Goal: Task Accomplishment & Management: Complete application form

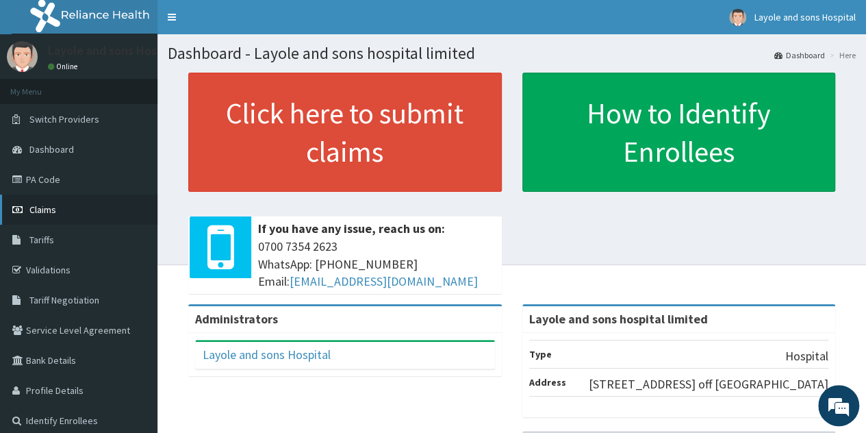
click at [38, 209] on span "Claims" at bounding box center [42, 209] width 27 height 12
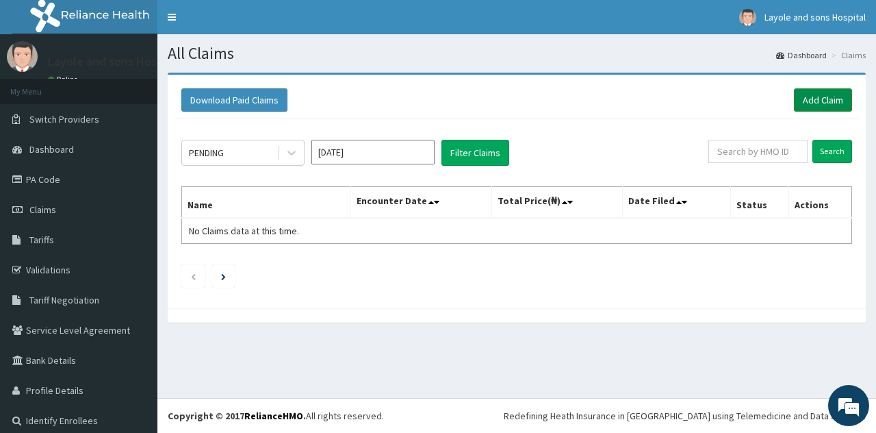
click at [806, 99] on link "Add Claim" at bounding box center [823, 99] width 58 height 23
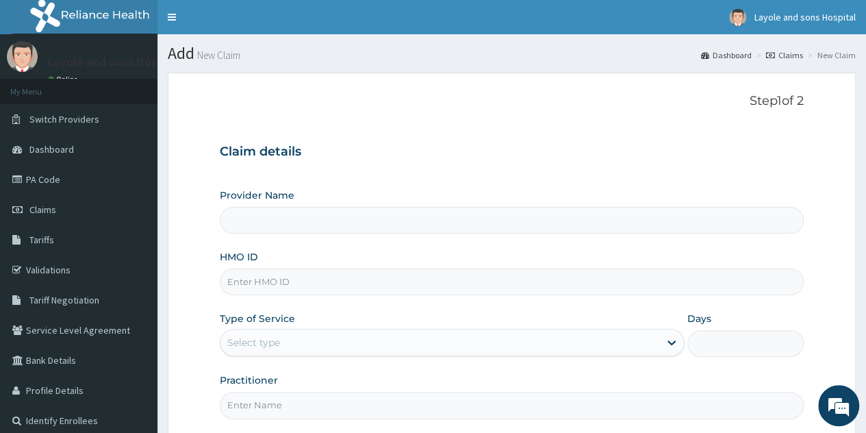
type input "Layole and sons hospital limited"
click at [421, 287] on input "HMO ID" at bounding box center [512, 281] width 584 height 27
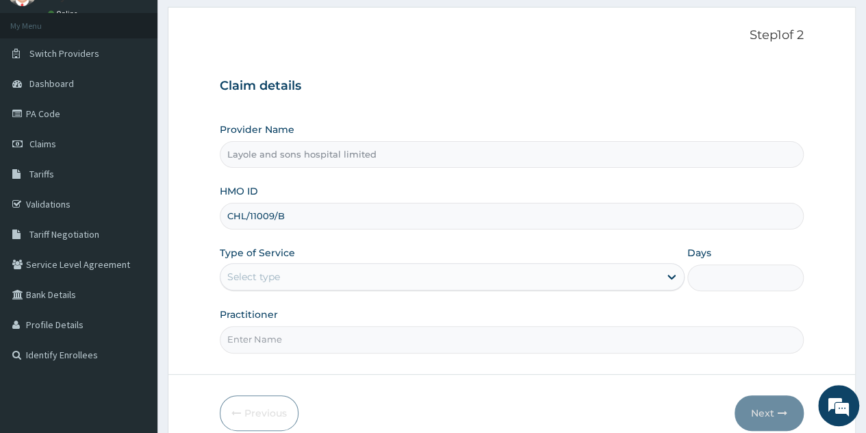
scroll to position [109, 0]
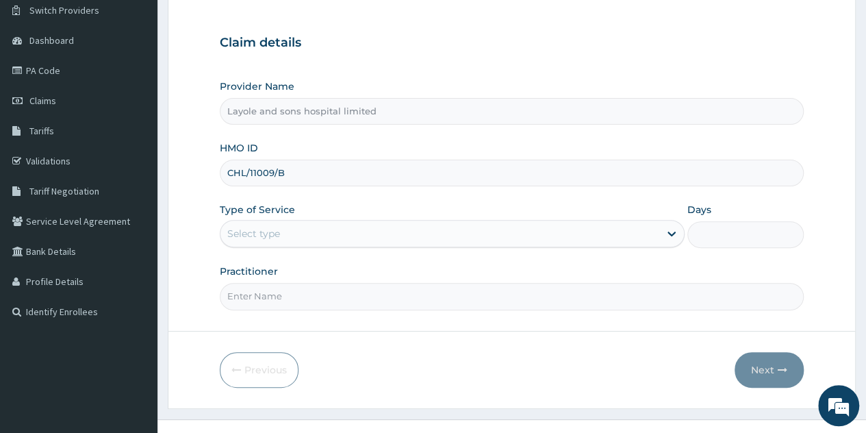
type input "CHL/11009/B"
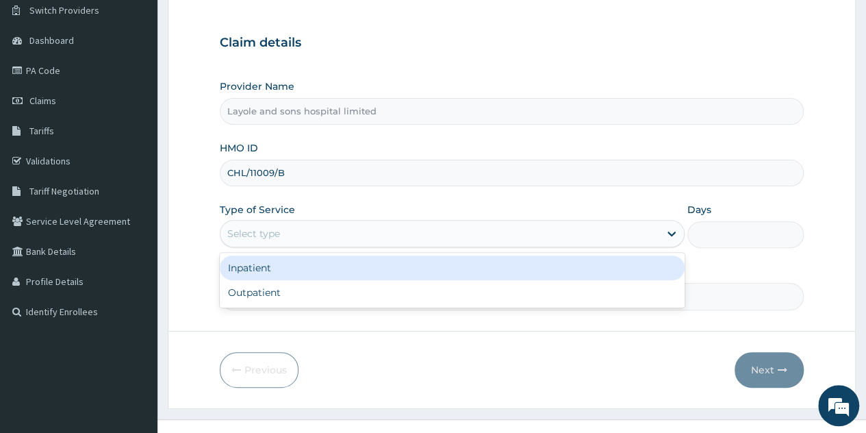
click at [561, 244] on div "Select type" at bounding box center [452, 233] width 465 height 27
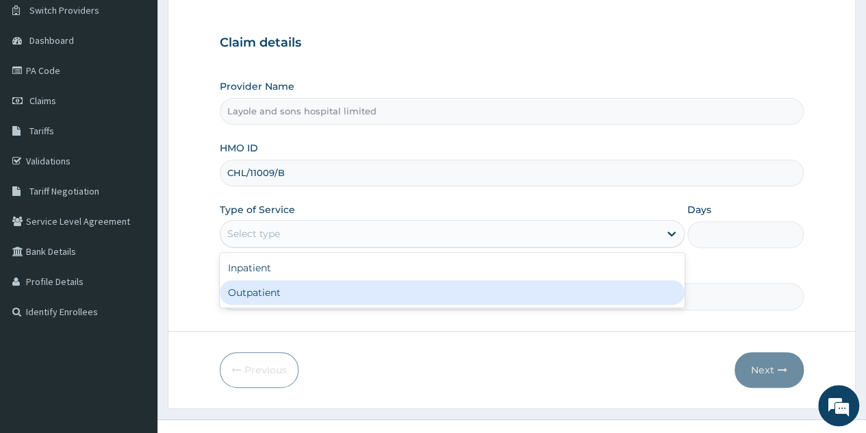
click at [296, 295] on div "Outpatient" at bounding box center [452, 292] width 465 height 25
type input "1"
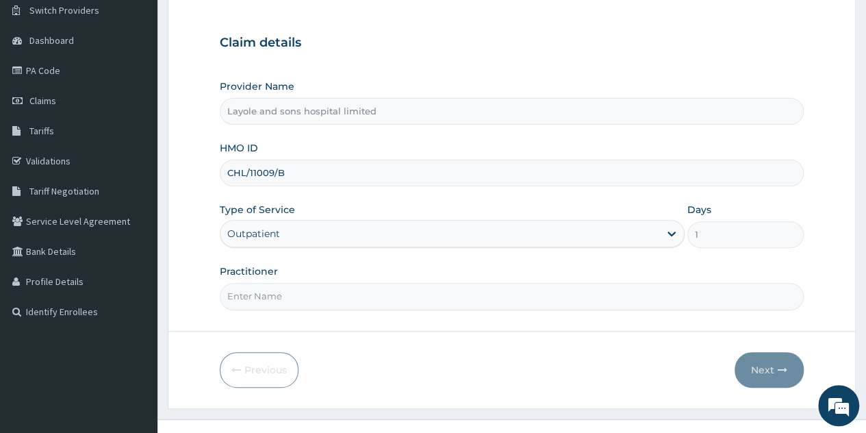
click at [559, 303] on input "Practitioner" at bounding box center [512, 296] width 584 height 27
type input "Dr Onoja"
click at [765, 374] on button "Next" at bounding box center [769, 370] width 69 height 36
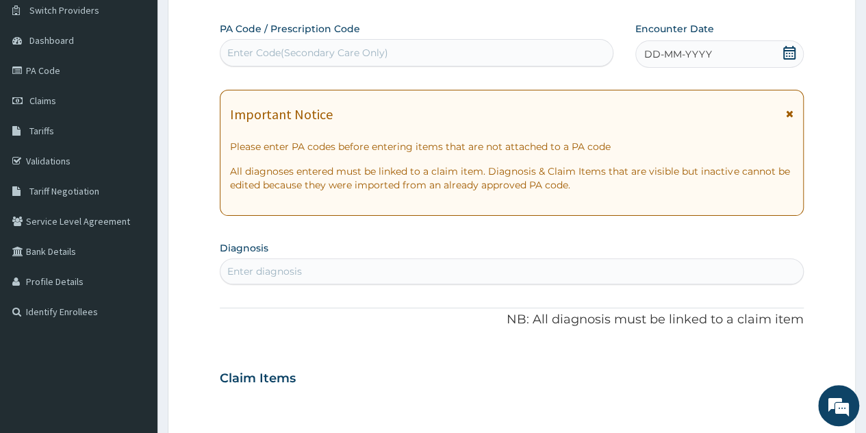
click at [394, 53] on div "Enter Code(Secondary Care Only)" at bounding box center [416, 53] width 392 height 22
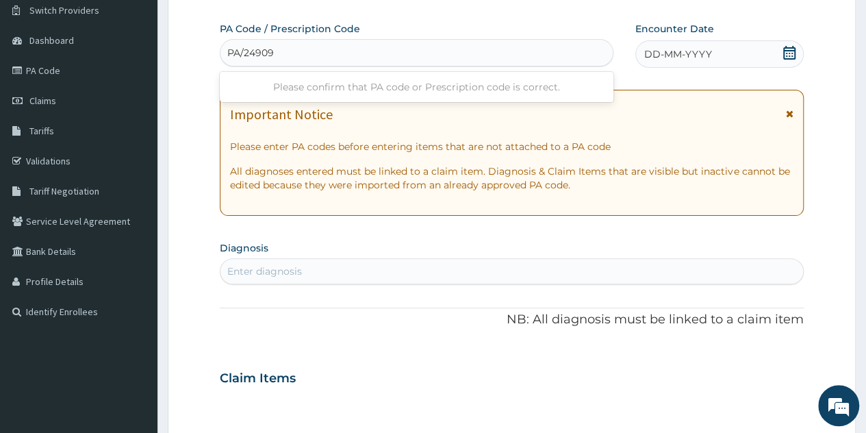
type input "PA/249092"
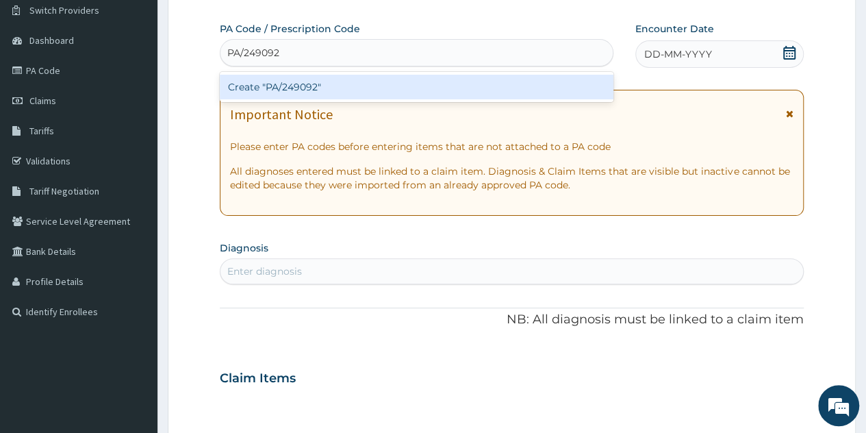
click at [307, 83] on div "Create "PA/249092"" at bounding box center [416, 87] width 393 height 25
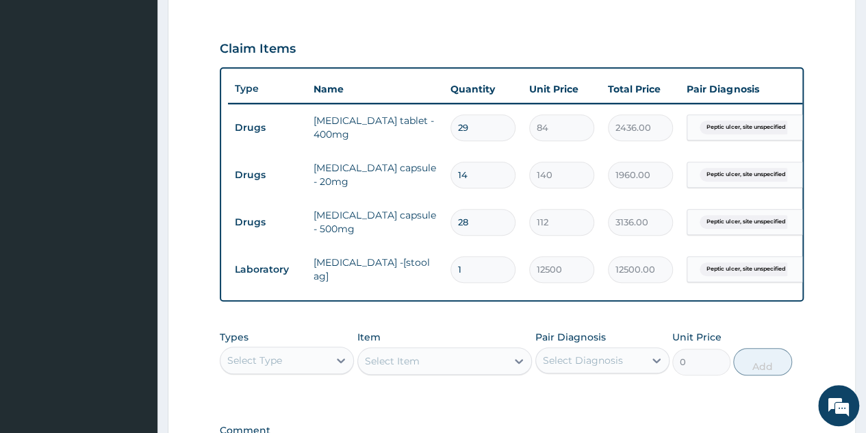
scroll to position [443, 0]
click at [478, 123] on input "29" at bounding box center [482, 127] width 65 height 27
type input "2"
type input "168.00"
type input "28"
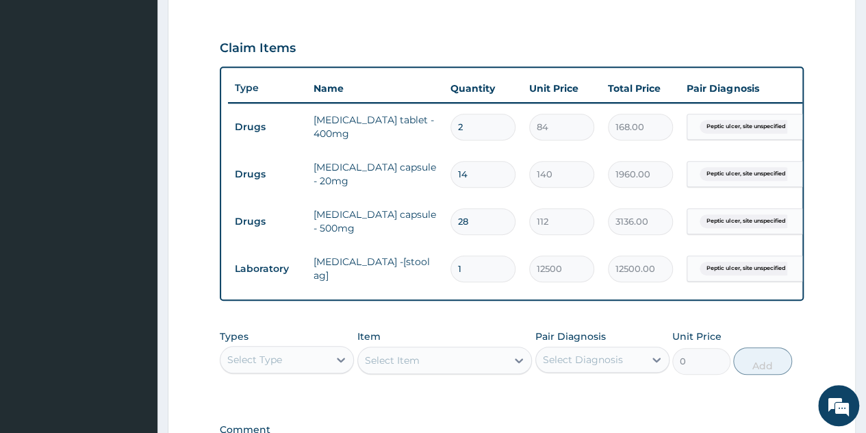
type input "2352.00"
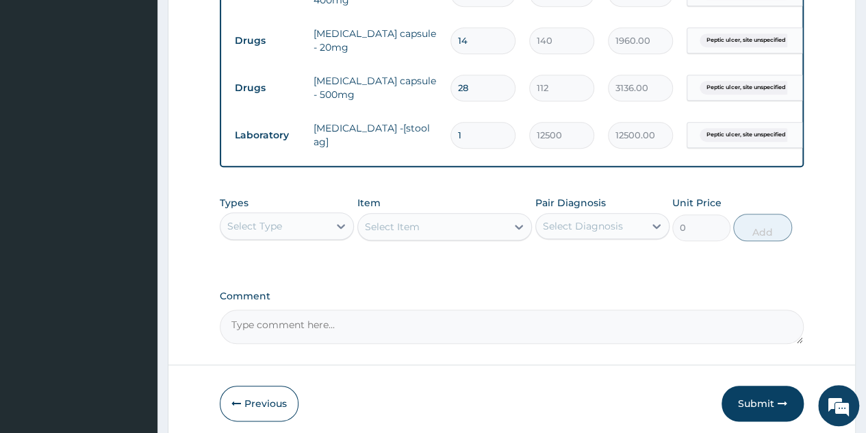
scroll to position [567, 0]
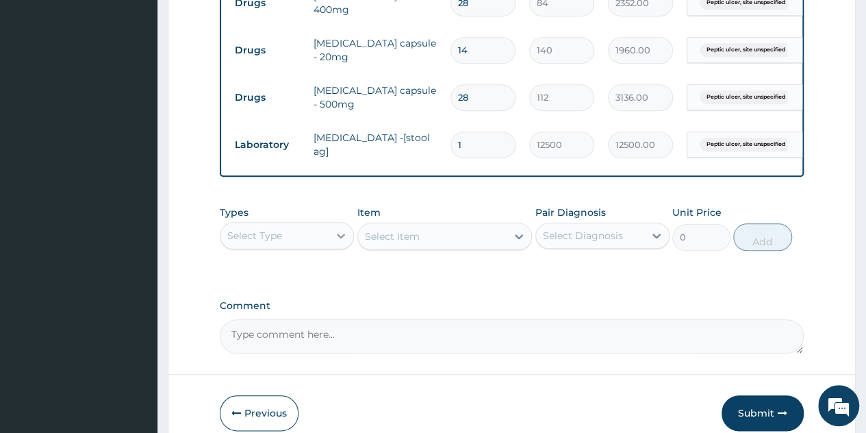
type input "28"
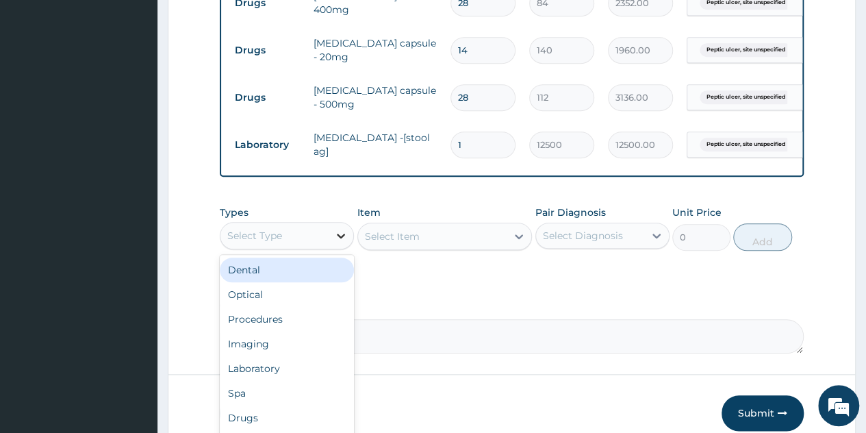
click at [344, 239] on icon at bounding box center [341, 236] width 14 height 14
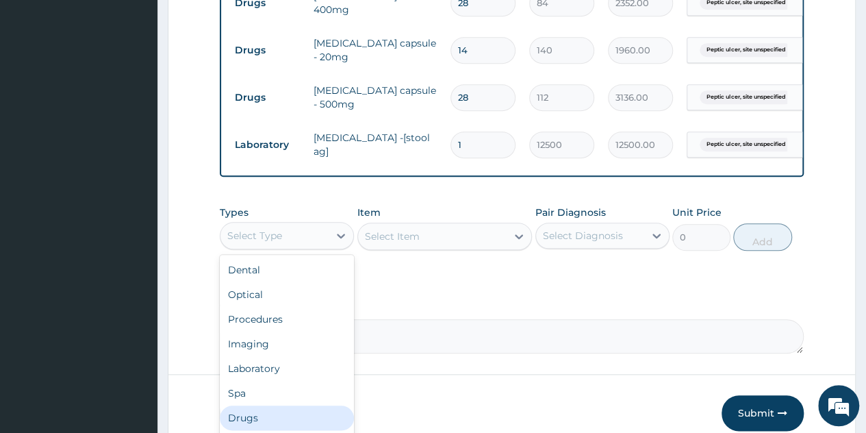
scroll to position [47, 0]
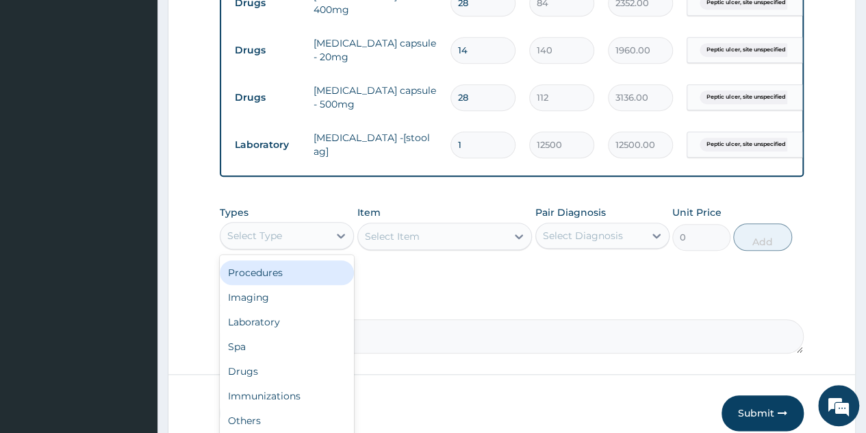
click at [279, 283] on div "Procedures" at bounding box center [287, 272] width 134 height 25
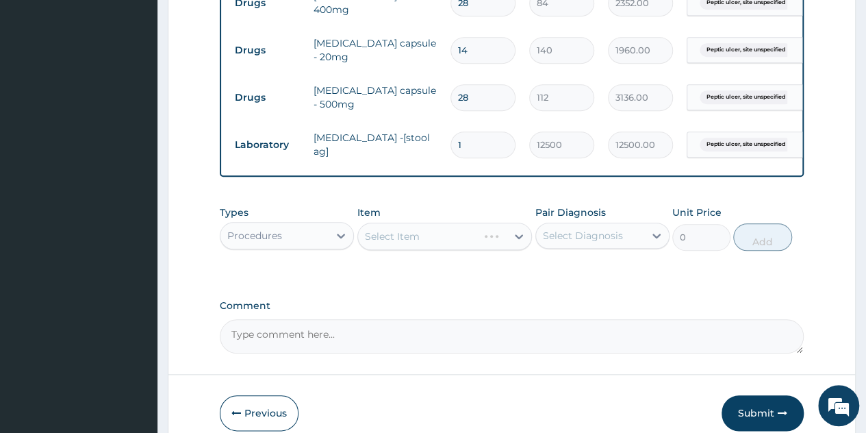
click at [502, 242] on div "Select Item" at bounding box center [444, 235] width 175 height 27
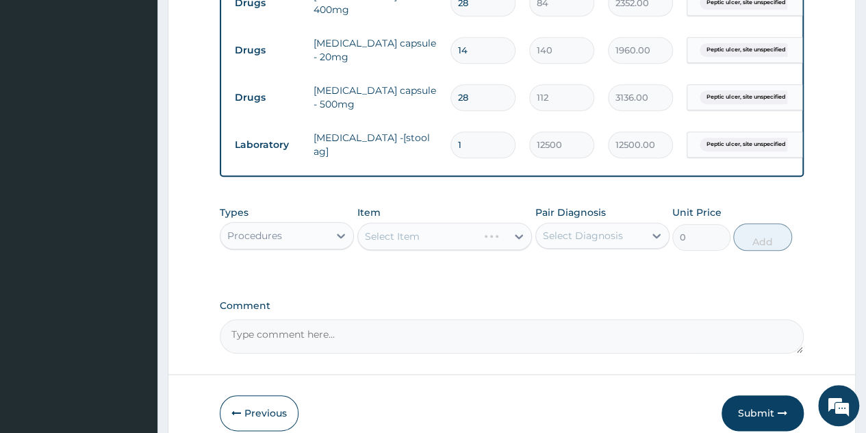
click at [518, 247] on div "Select Item" at bounding box center [444, 235] width 175 height 27
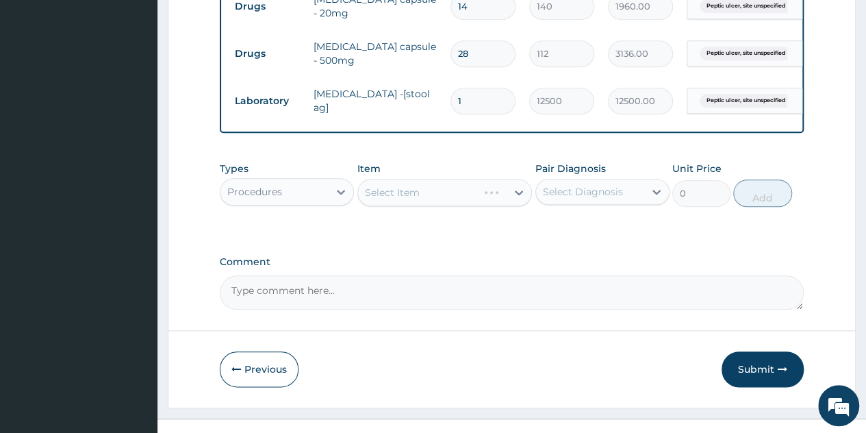
scroll to position [615, 0]
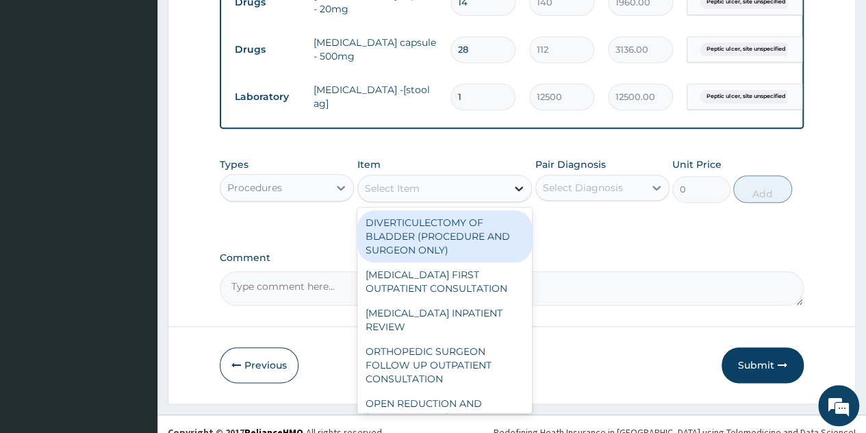
click at [513, 189] on div at bounding box center [519, 188] width 25 height 25
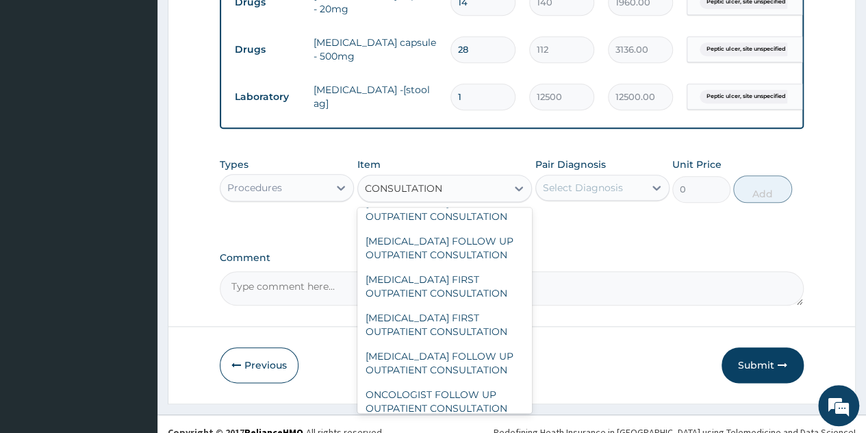
scroll to position [1086, 0]
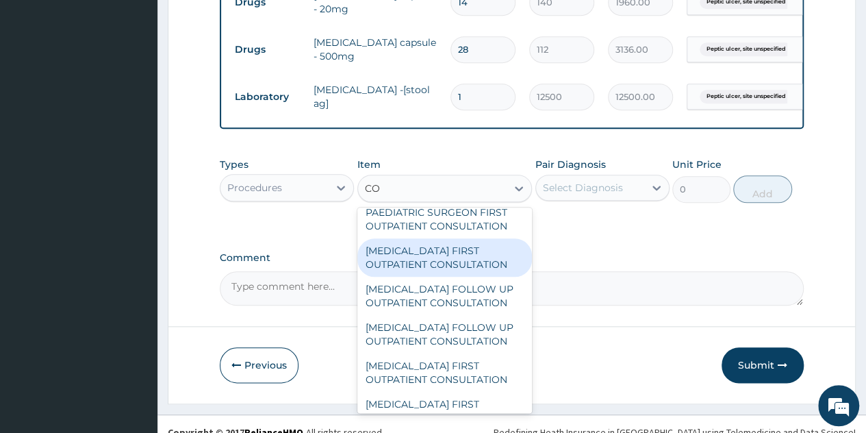
type input "C"
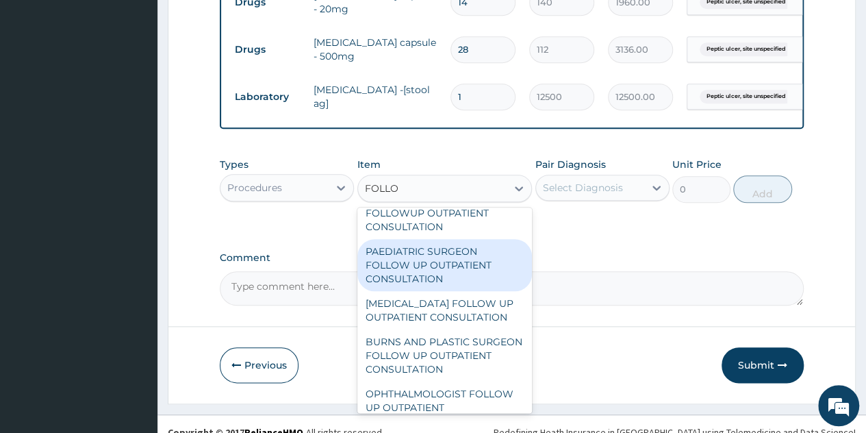
scroll to position [766, 0]
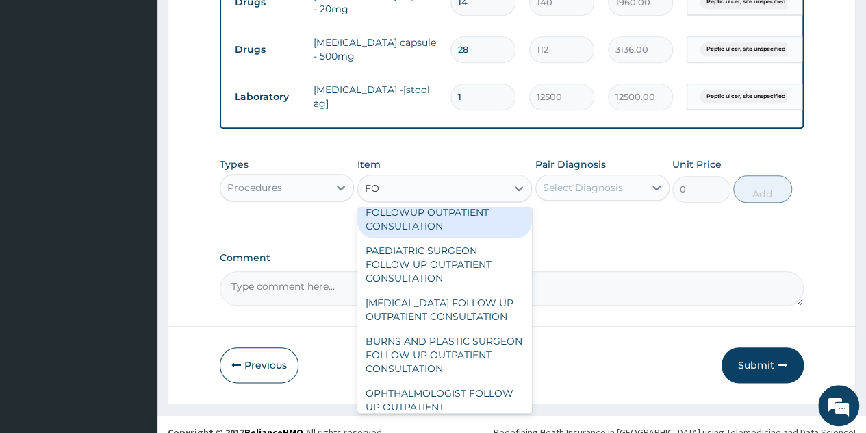
type input "F"
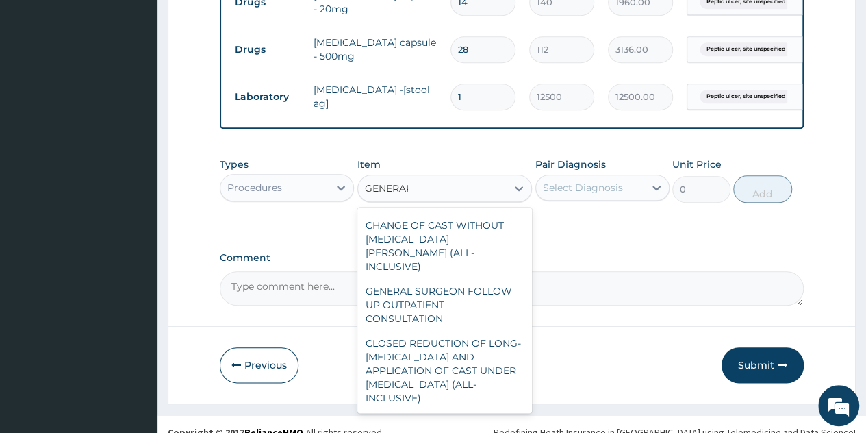
scroll to position [0, 0]
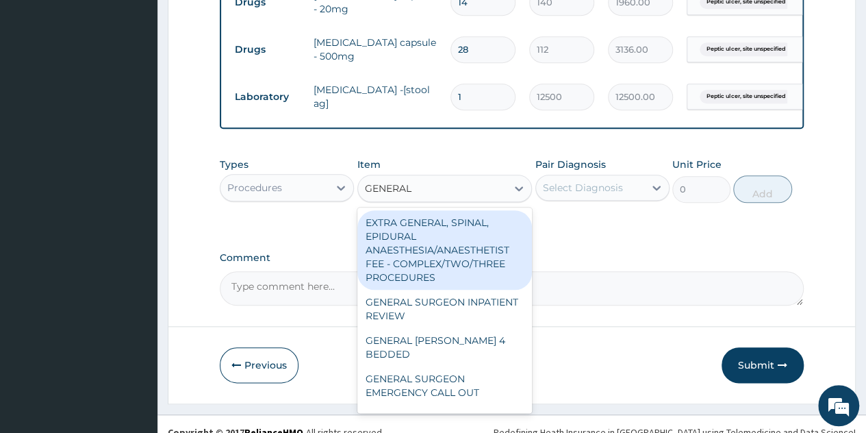
type input "GENERAL"
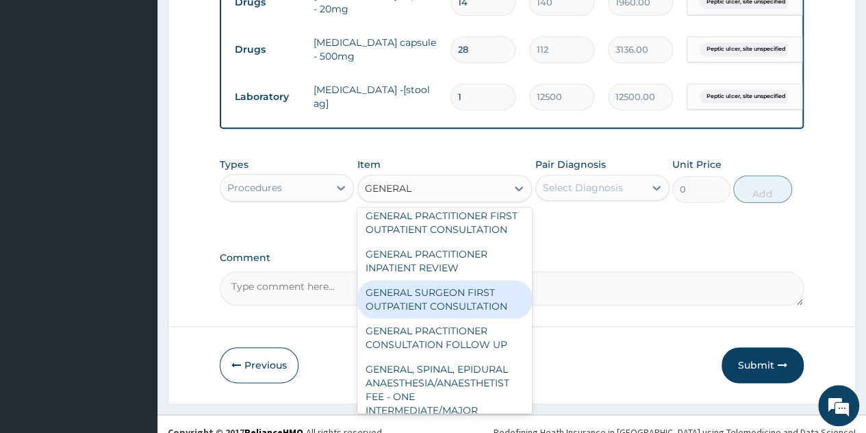
scroll to position [208, 0]
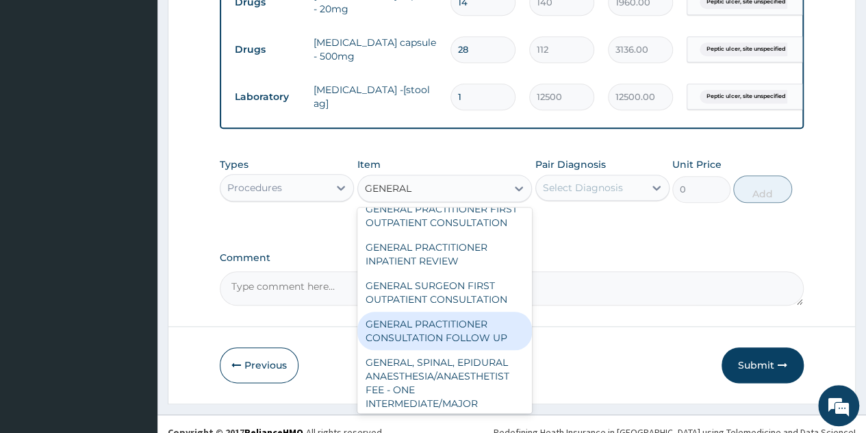
click at [435, 337] on div "GENERAL PRACTITIONER CONSULTATION FOLLOW UP" at bounding box center [444, 330] width 175 height 38
type input "1875"
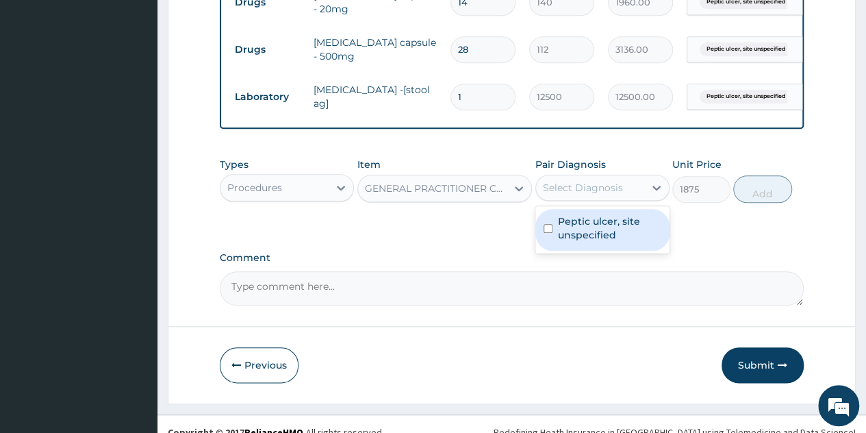
click at [633, 197] on div "Select Diagnosis" at bounding box center [590, 188] width 108 height 22
click at [605, 240] on label "Peptic ulcer, site unspecified" at bounding box center [609, 227] width 103 height 27
checkbox input "true"
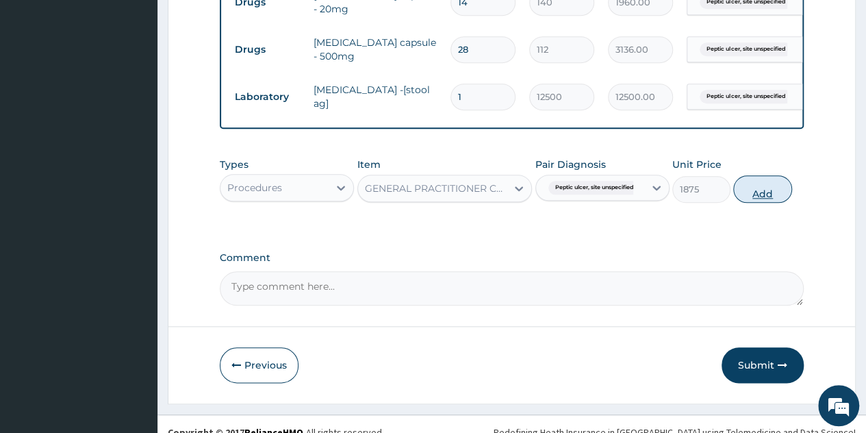
click at [761, 199] on button "Add" at bounding box center [762, 188] width 58 height 27
type input "0"
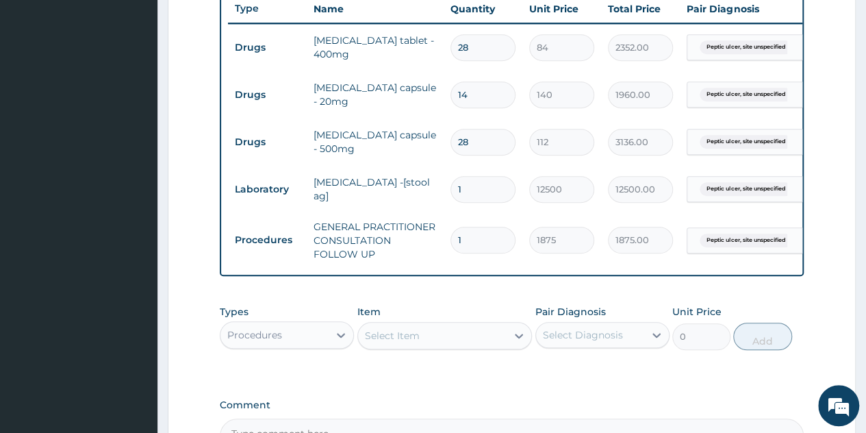
scroll to position [676, 0]
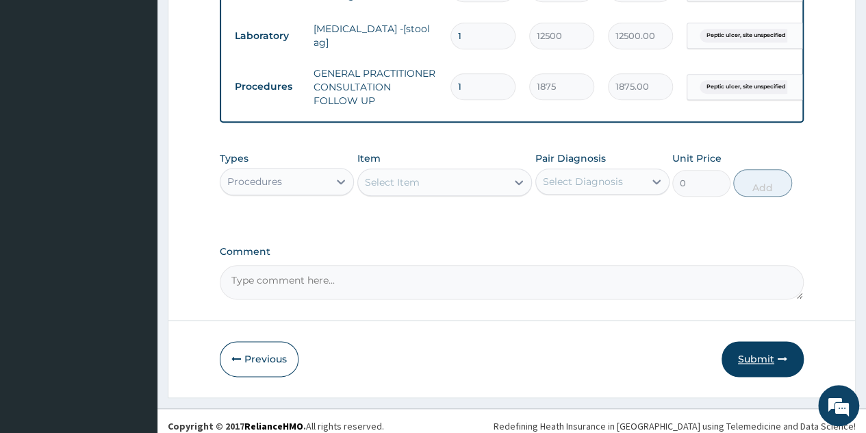
click at [758, 376] on button "Submit" at bounding box center [763, 359] width 82 height 36
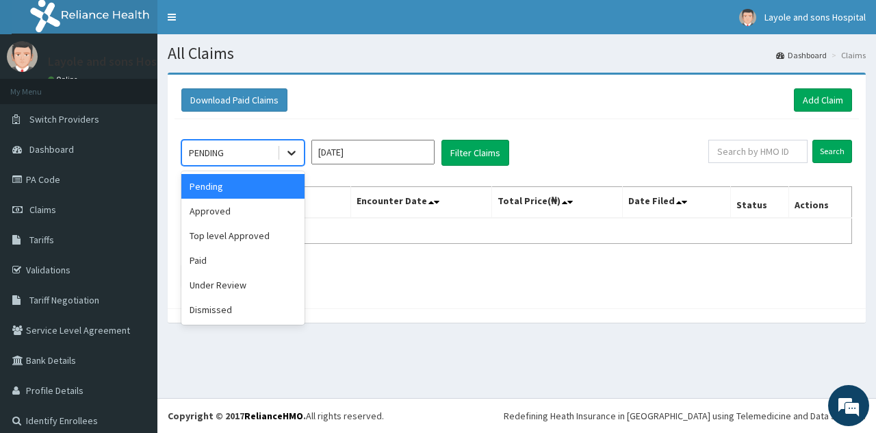
click at [287, 151] on icon at bounding box center [292, 153] width 14 height 14
click at [222, 216] on div "Approved" at bounding box center [242, 211] width 123 height 25
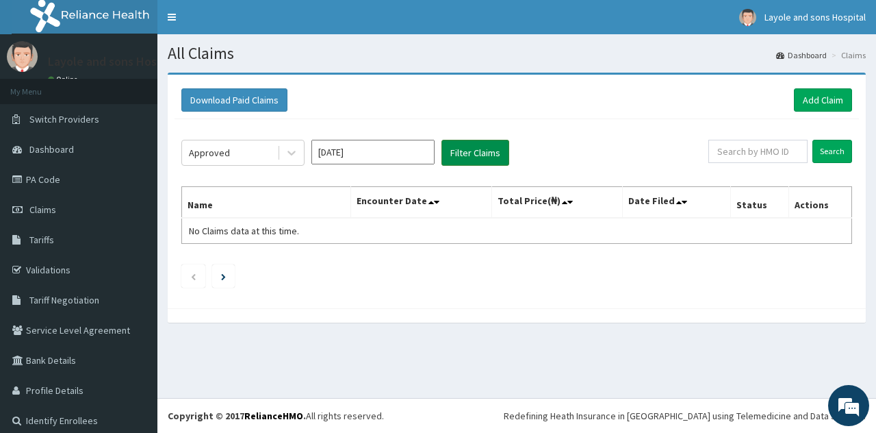
click at [467, 163] on button "Filter Claims" at bounding box center [476, 153] width 68 height 26
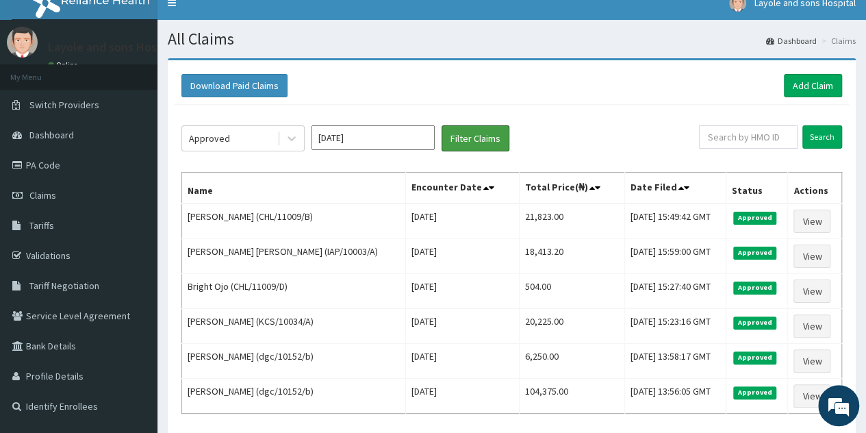
scroll to position [13, 0]
